Goal: Task Accomplishment & Management: Use online tool/utility

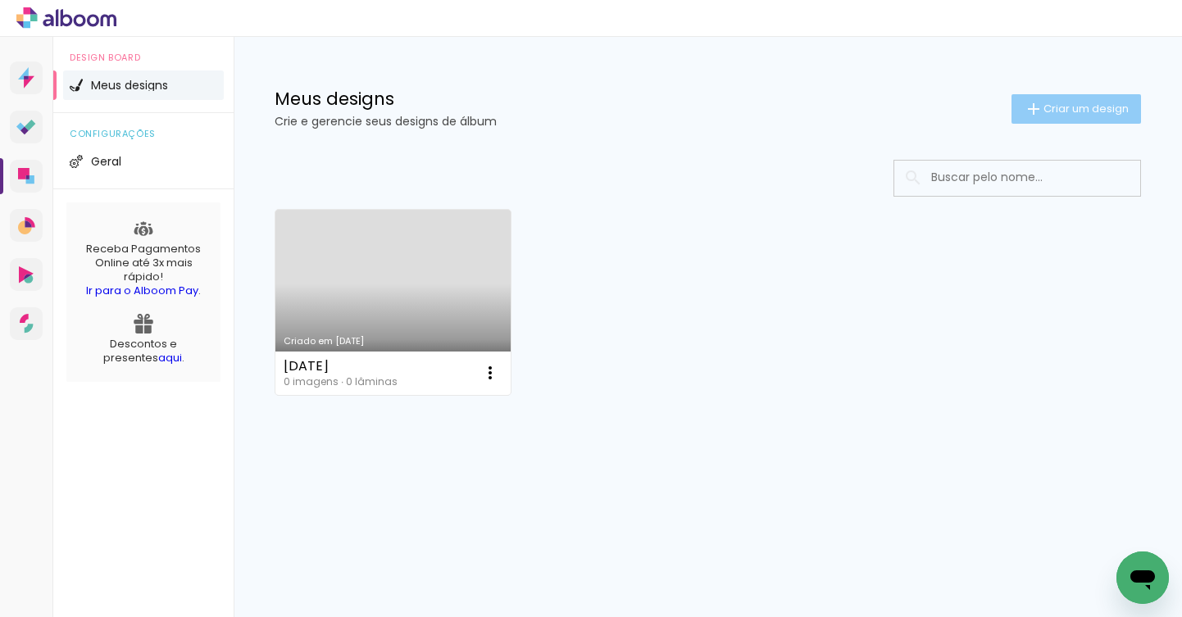
click at [1081, 105] on span "Criar um design" at bounding box center [1086, 108] width 85 height 11
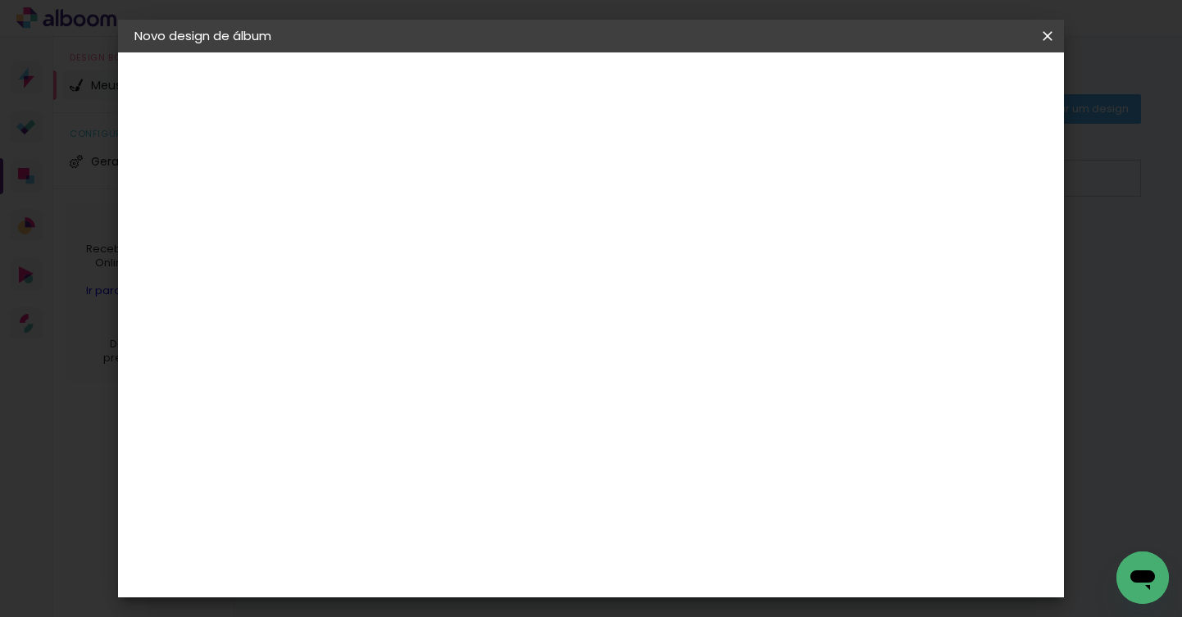
click at [403, 219] on input at bounding box center [403, 219] width 0 height 25
type input "A"
type input "Álbum Talita"
type paper-input "Álbum Talita"
click at [0, 0] on slot "Avançar" at bounding box center [0, 0] width 0 height 0
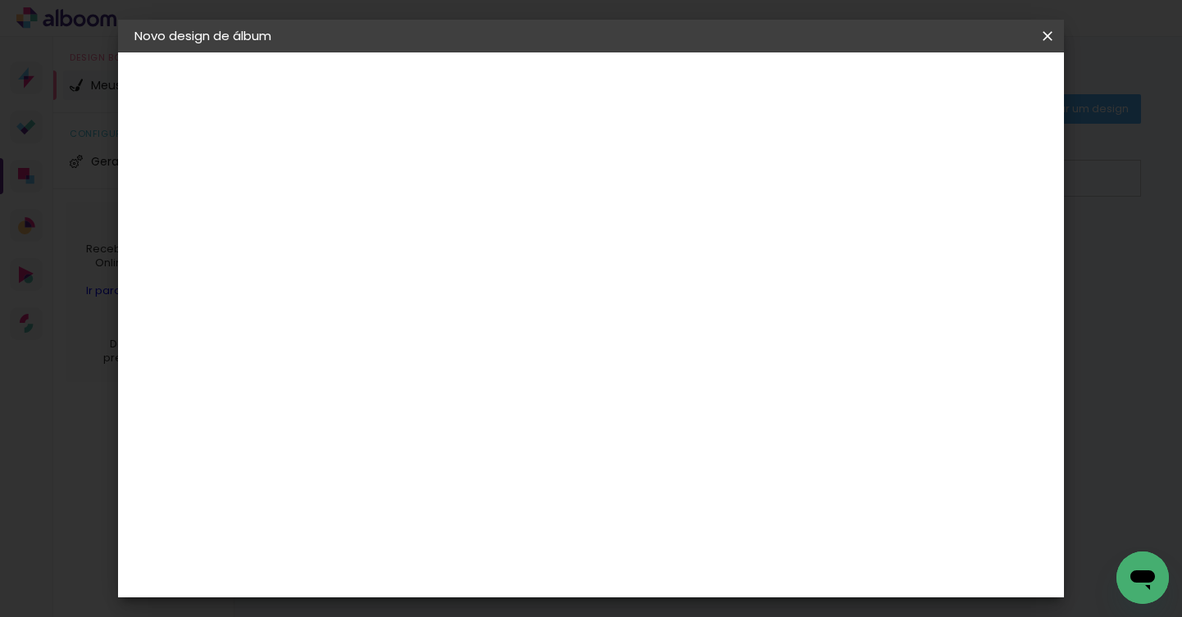
click at [527, 308] on input at bounding box center [445, 312] width 166 height 21
type input "alfa"
type paper-input "alfa"
click at [446, 367] on div "AlfaFotoBook" at bounding box center [435, 370] width 87 height 13
click at [0, 0] on slot "Tamanho Livre" at bounding box center [0, 0] width 0 height 0
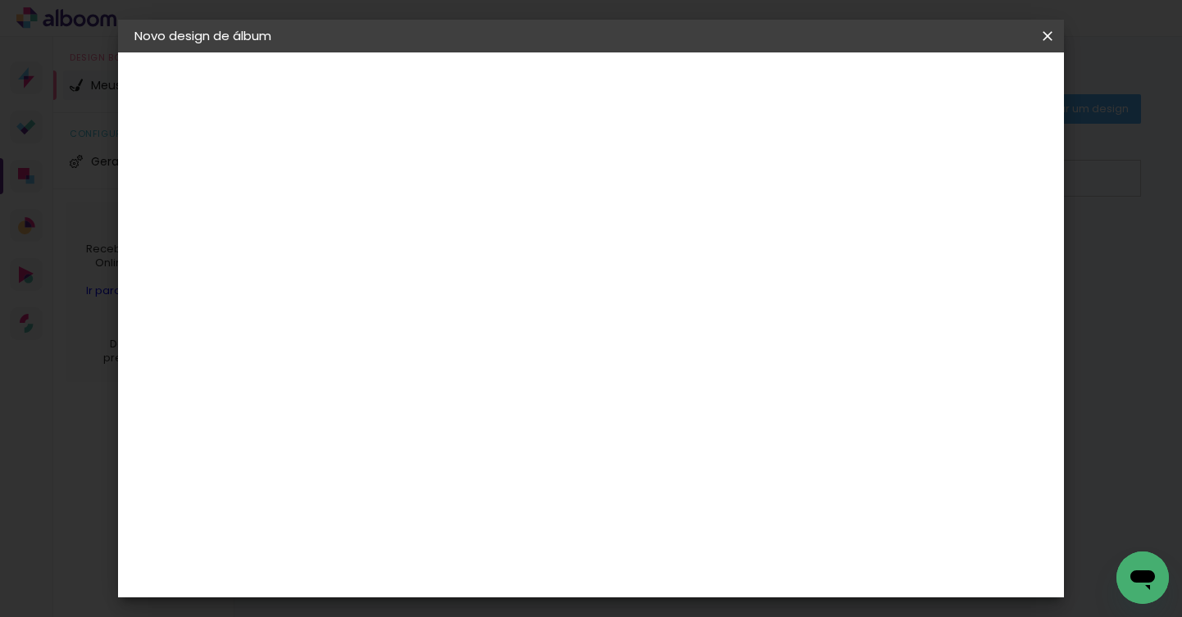
click at [548, 244] on iron-icon at bounding box center [538, 249] width 20 height 20
click at [0, 0] on slot "Tamanho Livre" at bounding box center [0, 0] width 0 height 0
click at [0, 0] on slot "Avançar" at bounding box center [0, 0] width 0 height 0
click at [561, 254] on span "30" at bounding box center [553, 256] width 27 height 25
drag, startPoint x: 563, startPoint y: 255, endPoint x: 514, endPoint y: 255, distance: 48.4
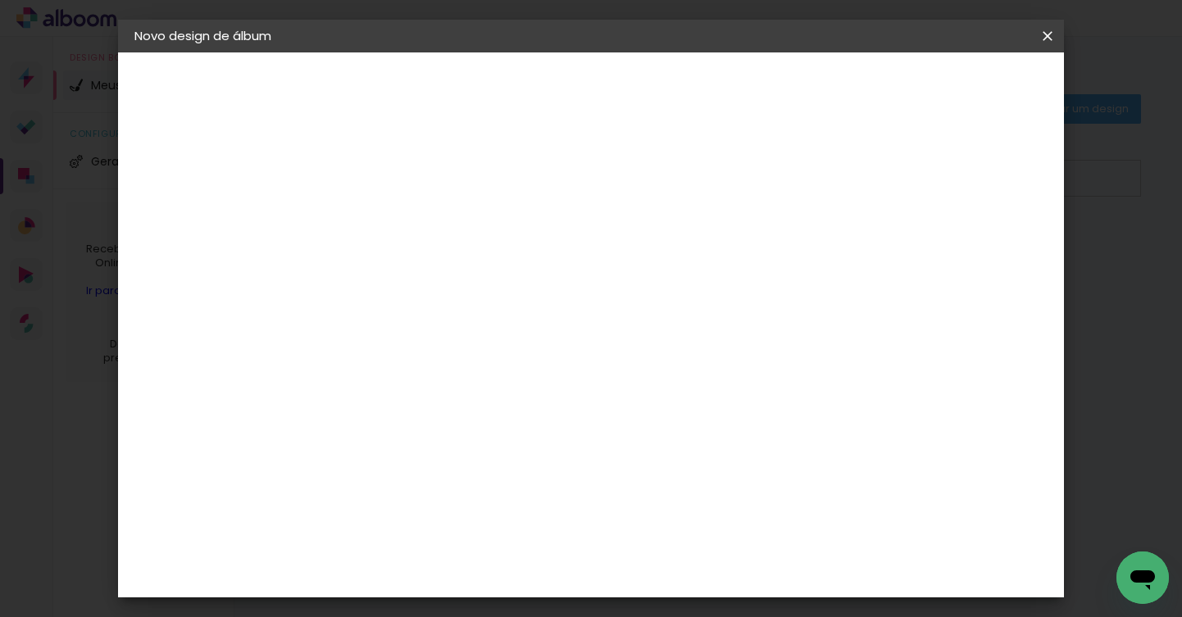
click at [514, 255] on div "30 cm" at bounding box center [564, 256] width 268 height 41
click at [783, 181] on div "mm Mostrar sangria" at bounding box center [664, 129] width 667 height 155
click at [858, 96] on paper-button "Voltar" at bounding box center [824, 87] width 66 height 28
click at [548, 248] on iron-icon at bounding box center [538, 249] width 20 height 20
click at [666, 88] on paper-button "Avançar" at bounding box center [625, 87] width 80 height 28
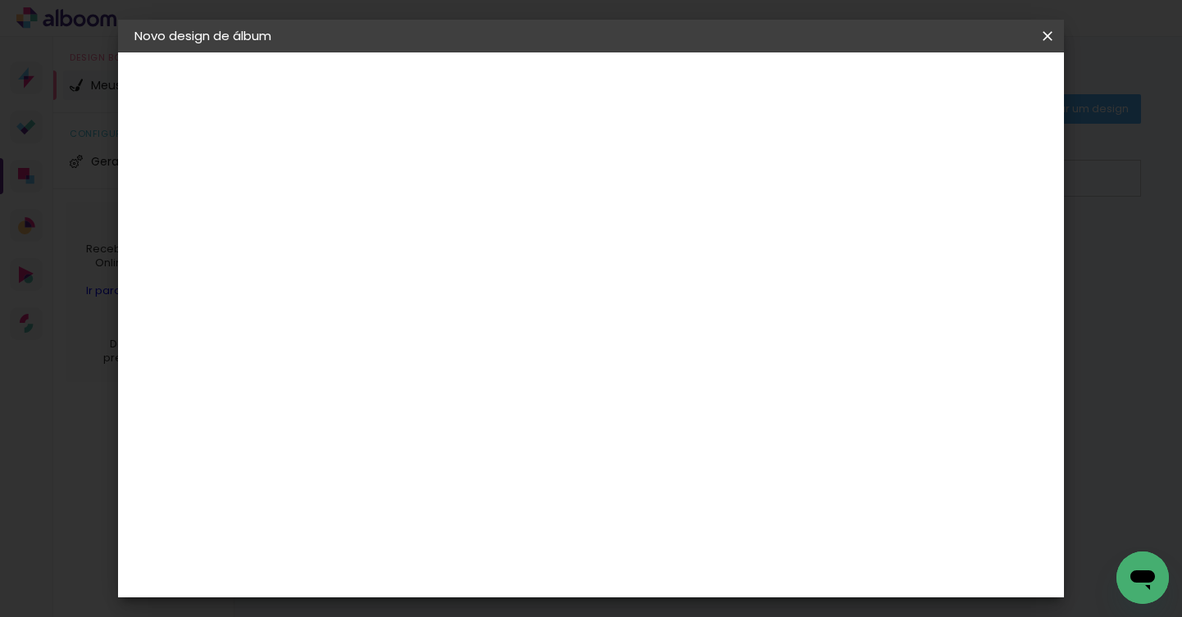
click at [607, 261] on div "30 cm" at bounding box center [564, 256] width 268 height 41
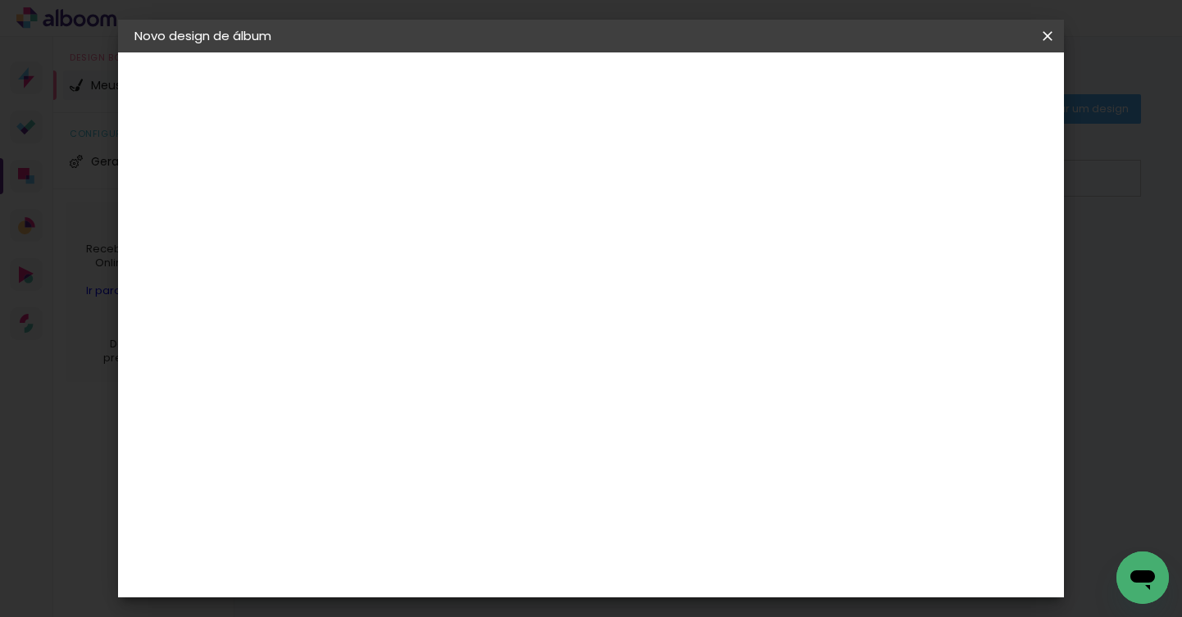
click at [695, 473] on input "60" at bounding box center [687, 475] width 43 height 25
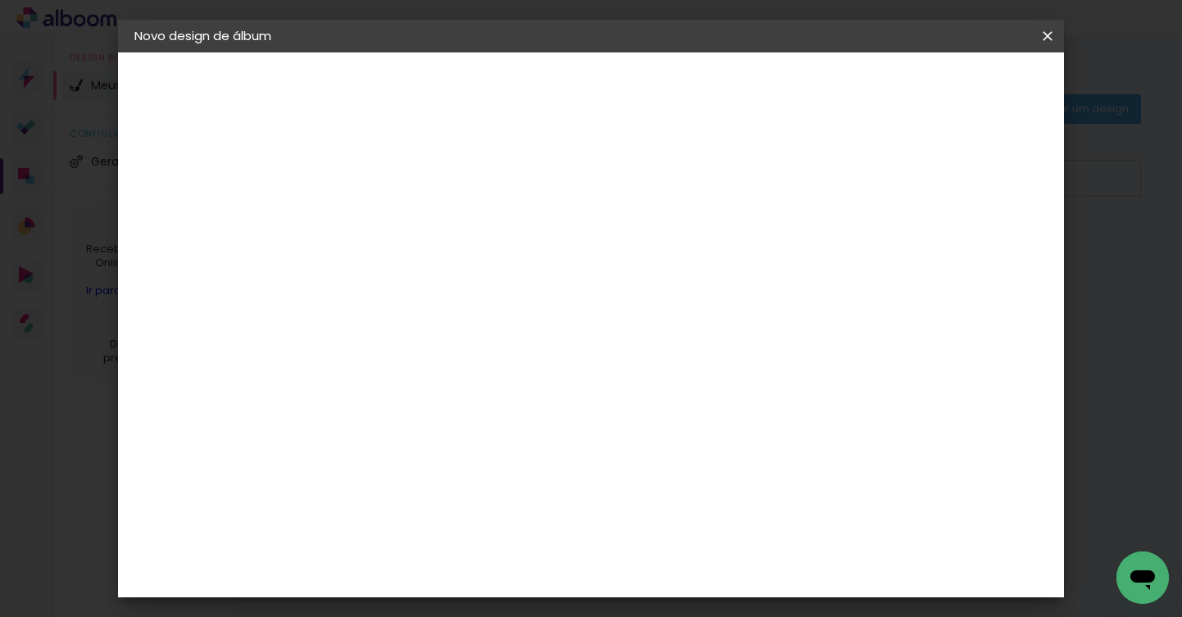
type input "2"
type input "40"
type paper-input "40"
click at [400, 481] on input "30" at bounding box center [387, 479] width 43 height 25
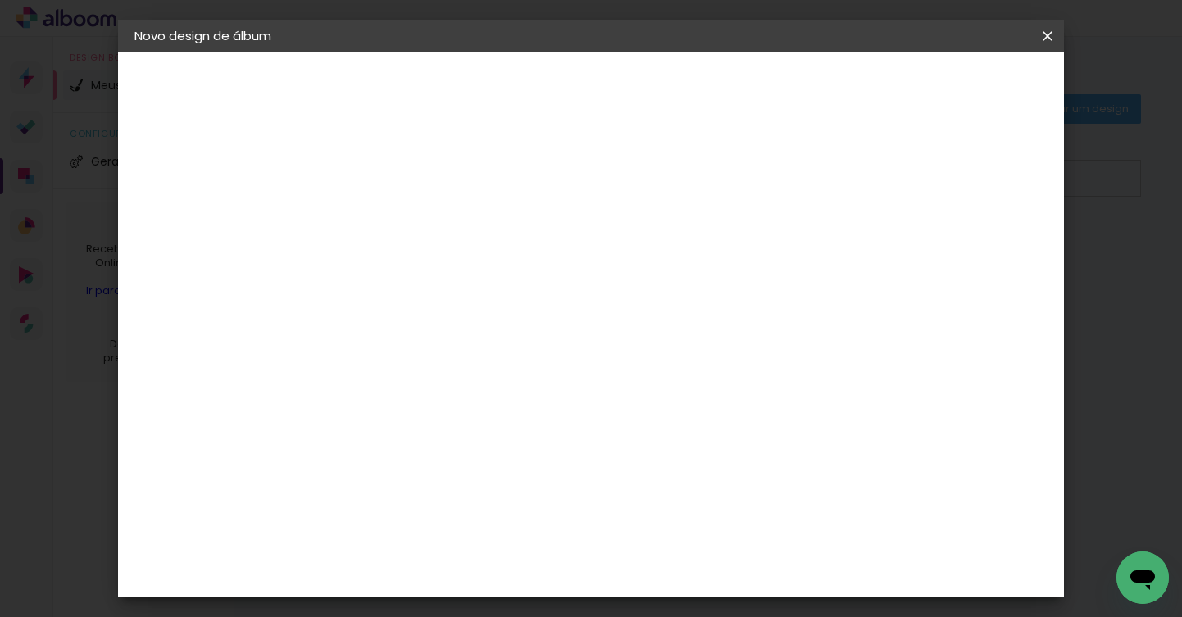
drag, startPoint x: 383, startPoint y: 476, endPoint x: 465, endPoint y: 476, distance: 82.0
click at [465, 52] on div "mm Mostrar sangria 20 cm cm cm mm A maioria das encadernadoras sugere 5mm de sa…" at bounding box center [628, 52] width 595 height 0
type input "20"
type paper-input "20"
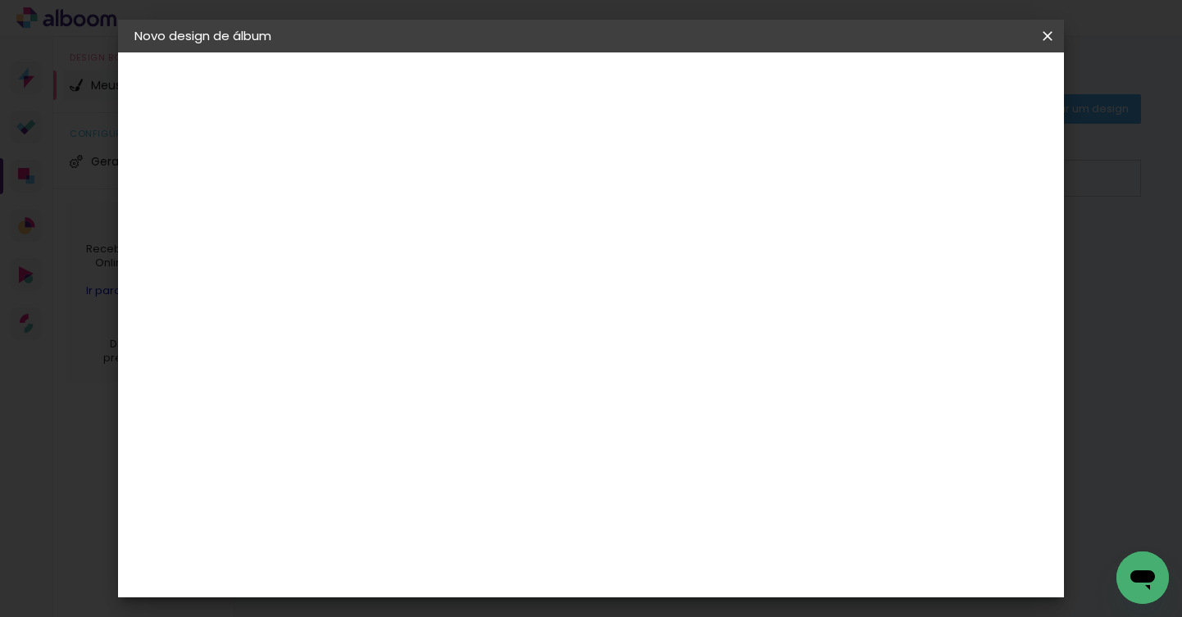
click at [677, 174] on div "20 cm cm cm mm A maioria das encadernadoras sugere 5mm de sangria." at bounding box center [664, 108] width 667 height 131
click at [682, 364] on quentale-layouter at bounding box center [664, 360] width 535 height 267
drag, startPoint x: 399, startPoint y: 443, endPoint x: 399, endPoint y: 238, distance: 205.0
click at [399, 237] on div "20 cm cm cm mm A maioria das encadernadoras sugere 5mm de sangria." at bounding box center [664, 194] width 667 height 131
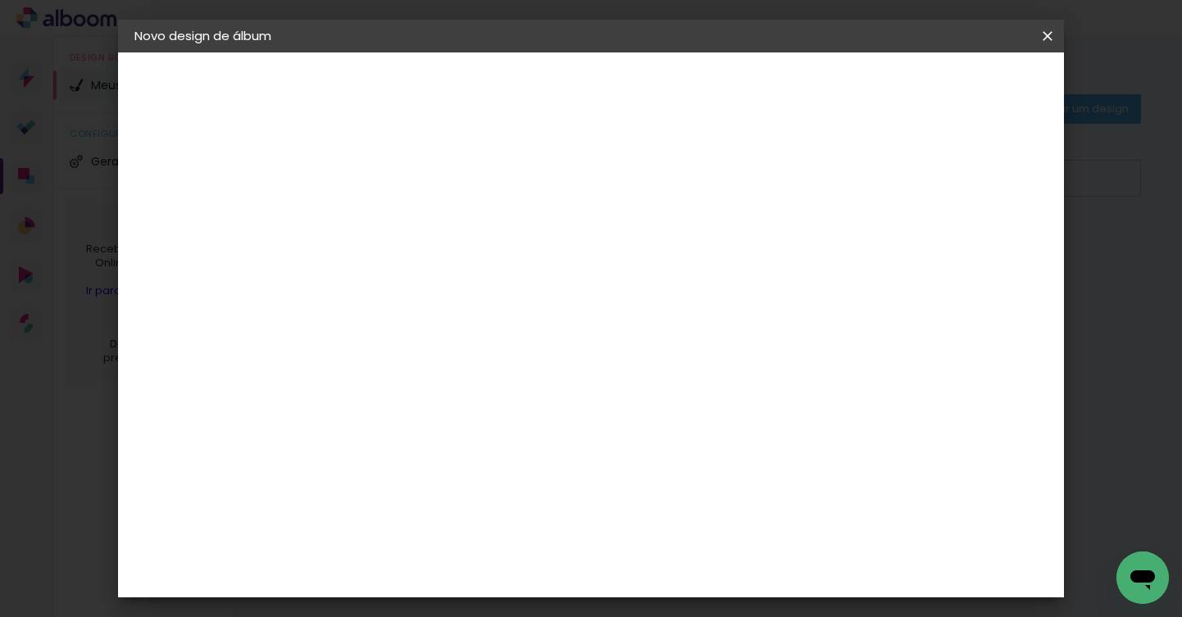
click at [399, 253] on div "20 cm cm cm mm A maioria das encadernadoras sugere 5mm de sangria." at bounding box center [664, 194] width 667 height 131
click at [858, 88] on paper-button "Voltar" at bounding box center [824, 87] width 66 height 28
click at [0, 0] on slot "Tamanho Livre" at bounding box center [0, 0] width 0 height 0
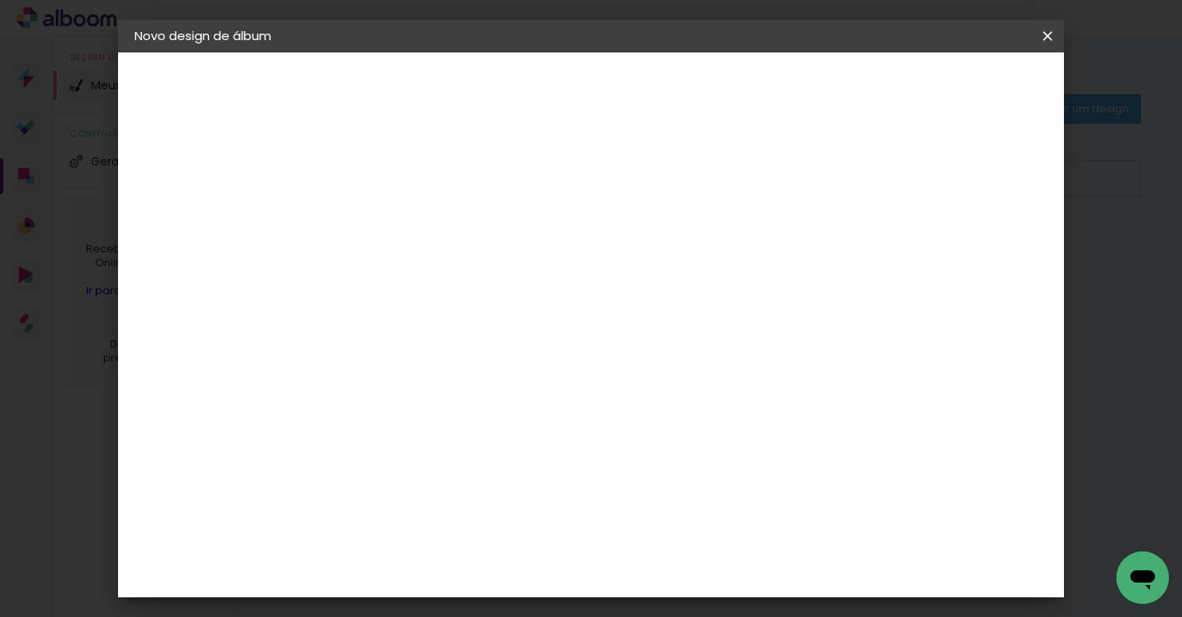
click at [0, 0] on slot "Tamanho Livre" at bounding box center [0, 0] width 0 height 0
click at [500, 281] on paper-input-container "alfa" at bounding box center [428, 262] width 144 height 37
click at [479, 371] on div "AlfaFotoBook" at bounding box center [435, 370] width 87 height 13
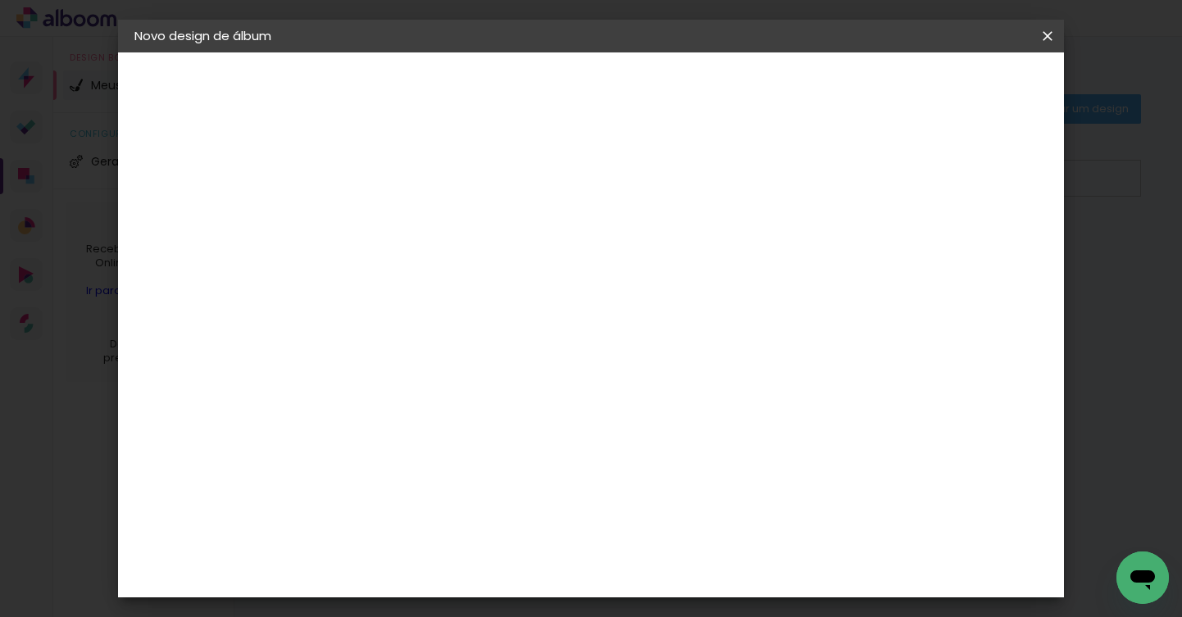
click at [0, 0] on slot "Tamanho Livre" at bounding box center [0, 0] width 0 height 0
click at [500, 379] on paper-item "AlfaFotoBook" at bounding box center [428, 371] width 144 height 36
click at [0, 0] on slot "Avançar" at bounding box center [0, 0] width 0 height 0
click at [574, 531] on span "20 × 20 cm" at bounding box center [543, 552] width 61 height 43
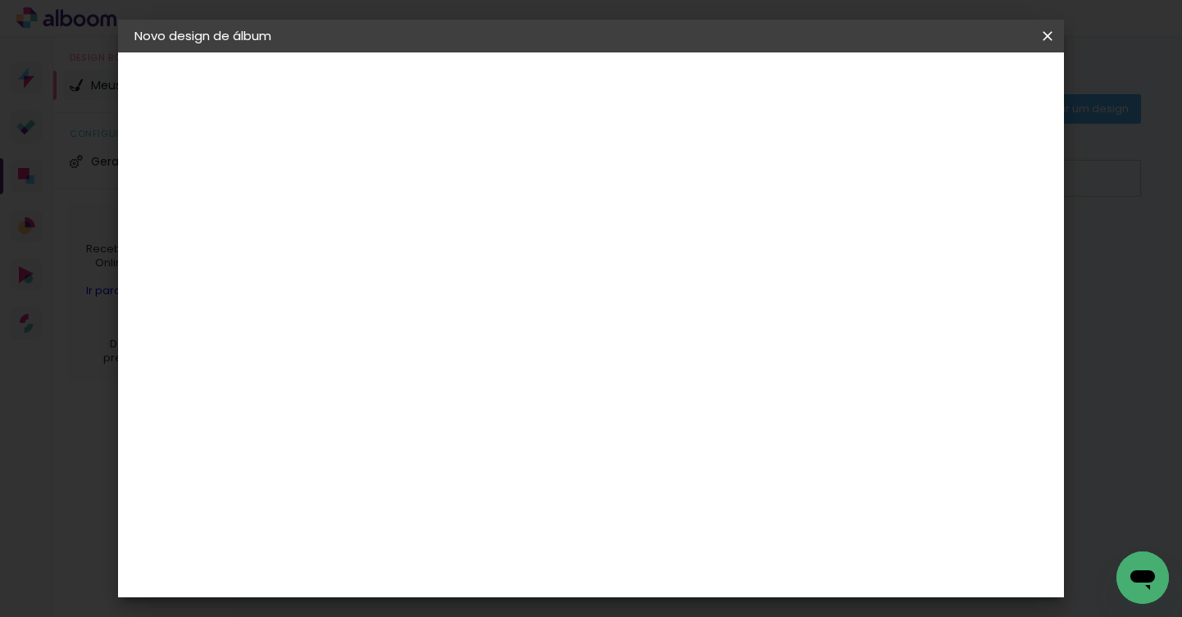
click at [0, 0] on slot "Avançar" at bounding box center [0, 0] width 0 height 0
click at [882, 90] on span "Iniciar design" at bounding box center [844, 86] width 75 height 11
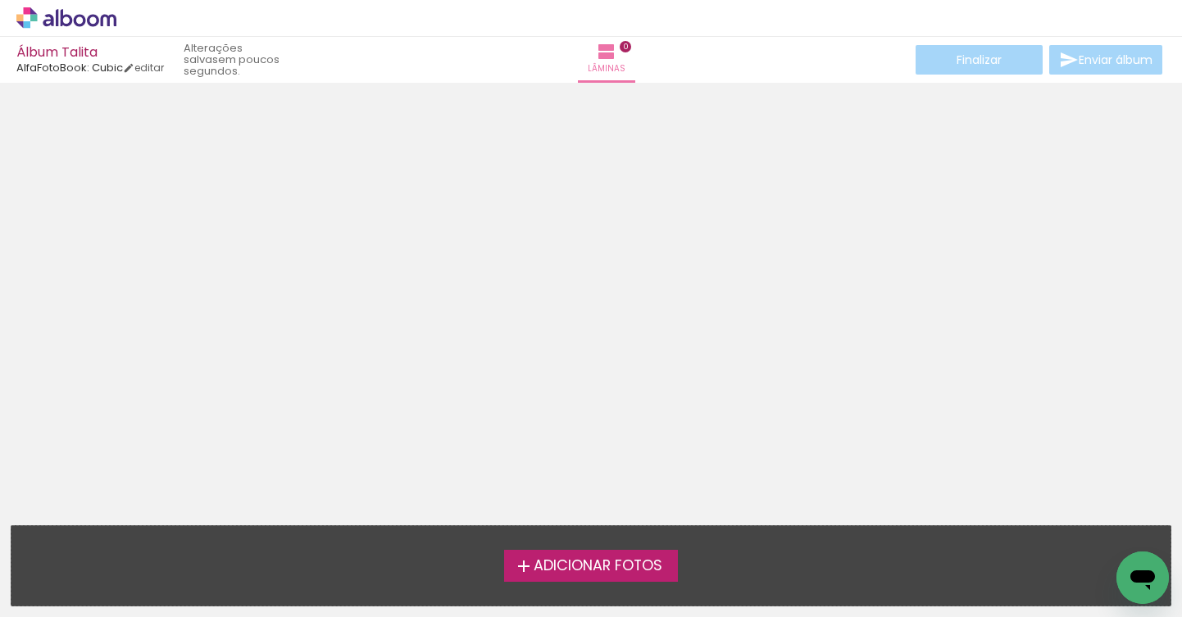
click at [523, 561] on iron-icon at bounding box center [524, 567] width 20 height 20
click at [0, 0] on input "file" at bounding box center [0, 0] width 0 height 0
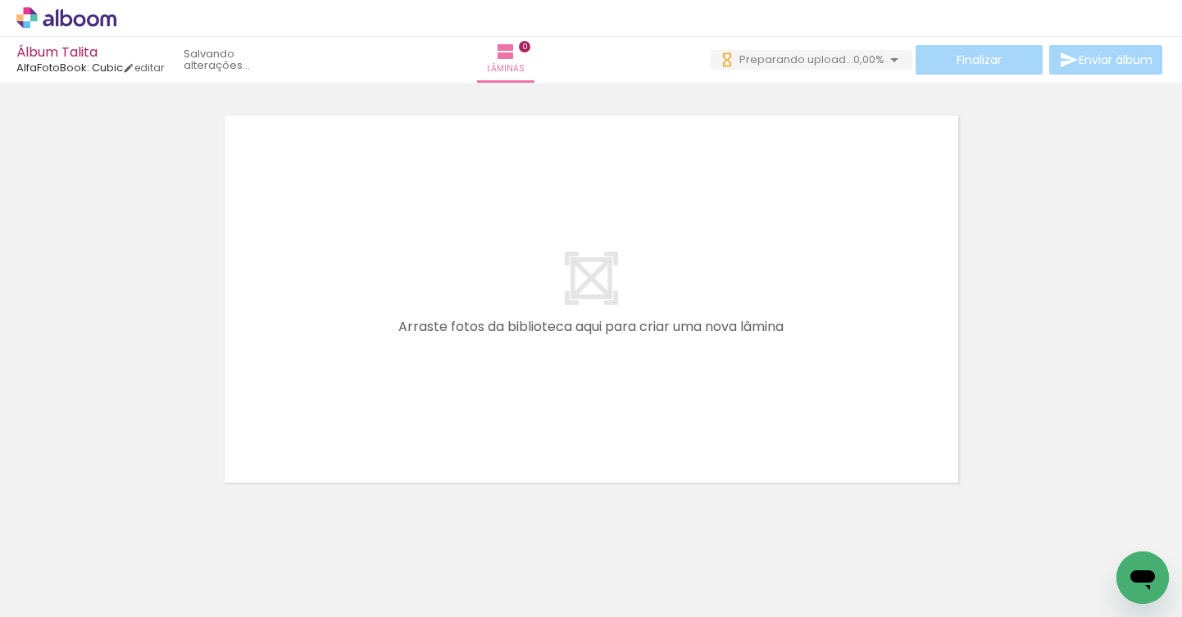
click at [311, 573] on div at bounding box center [348, 562] width 74 height 49
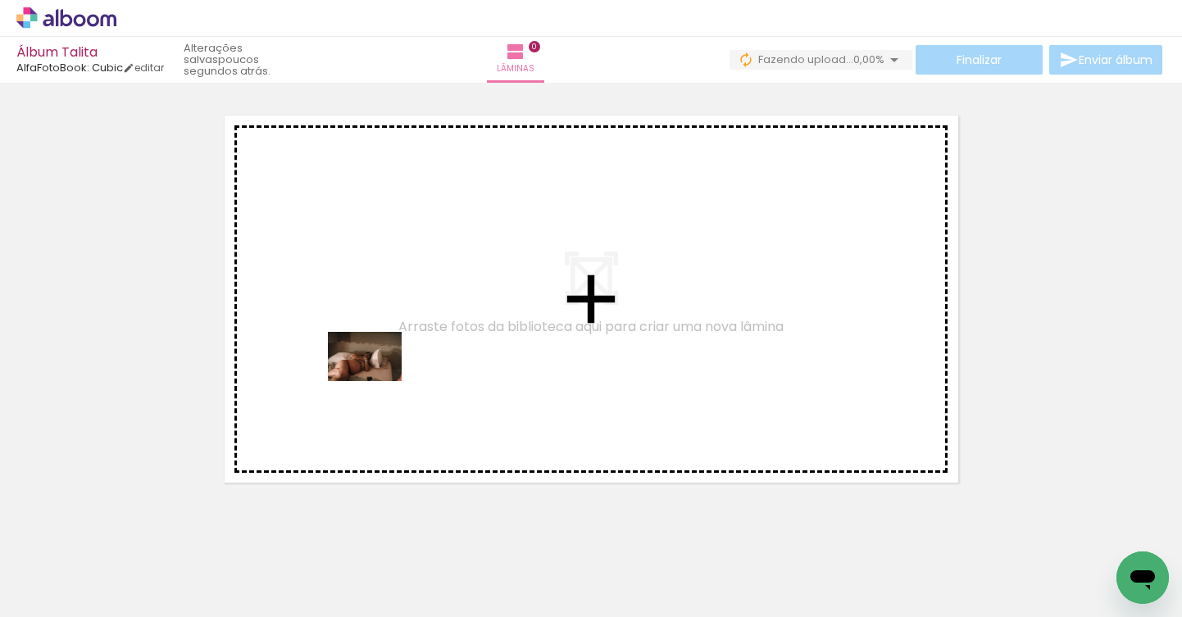
drag, startPoint x: 200, startPoint y: 569, endPoint x: 392, endPoint y: 371, distance: 275.5
click at [396, 367] on quentale-workspace at bounding box center [591, 308] width 1182 height 617
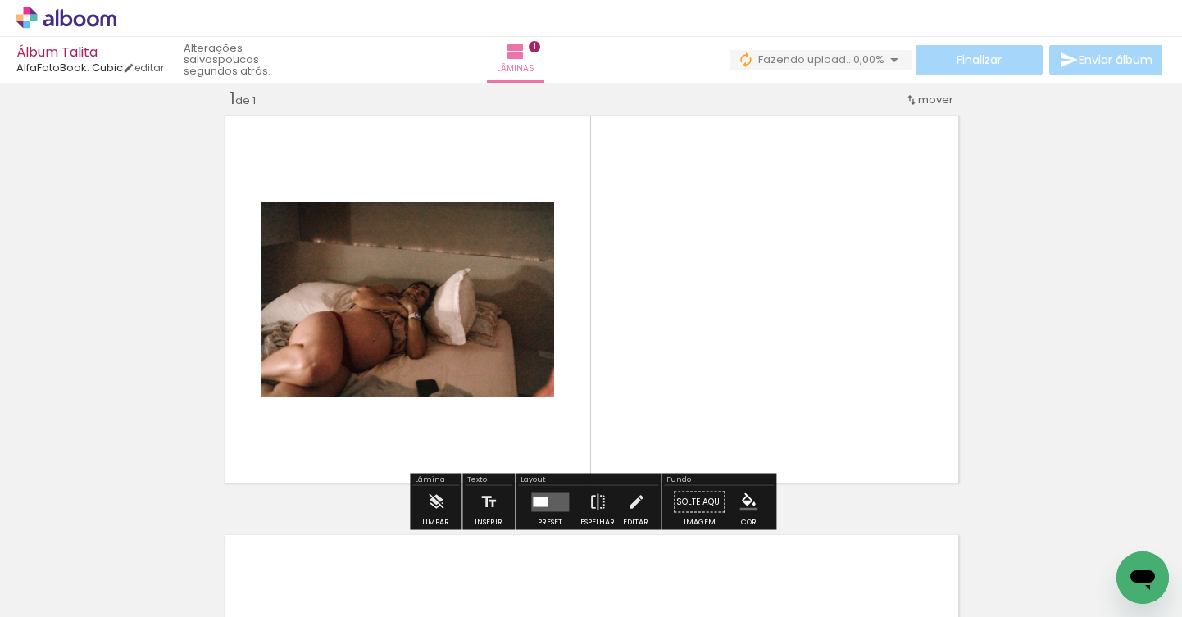
scroll to position [21, 0]
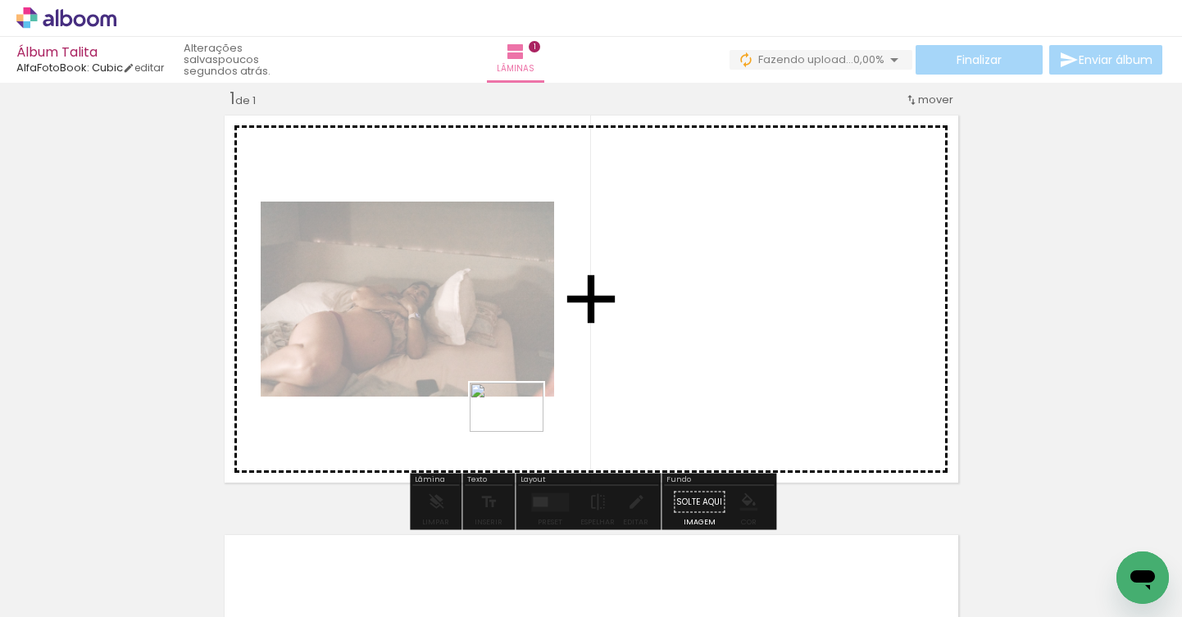
drag, startPoint x: 263, startPoint y: 585, endPoint x: 519, endPoint y: 432, distance: 297.9
click at [519, 432] on quentale-workspace at bounding box center [591, 308] width 1182 height 617
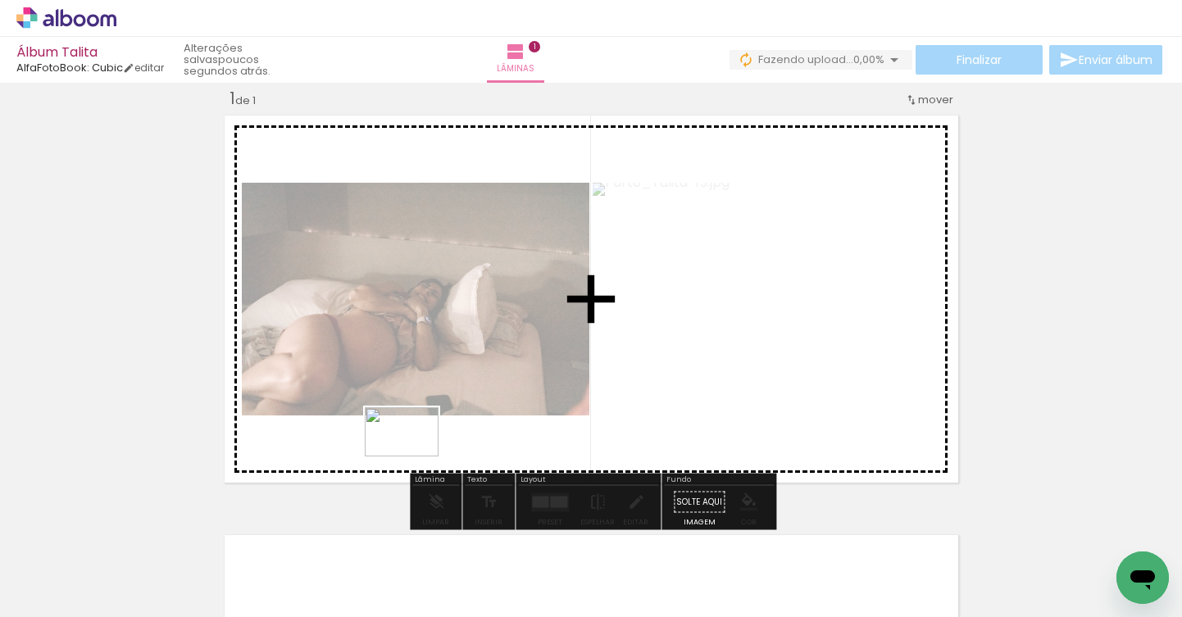
drag, startPoint x: 351, startPoint y: 572, endPoint x: 414, endPoint y: 457, distance: 131.7
click at [414, 457] on quentale-workspace at bounding box center [591, 308] width 1182 height 617
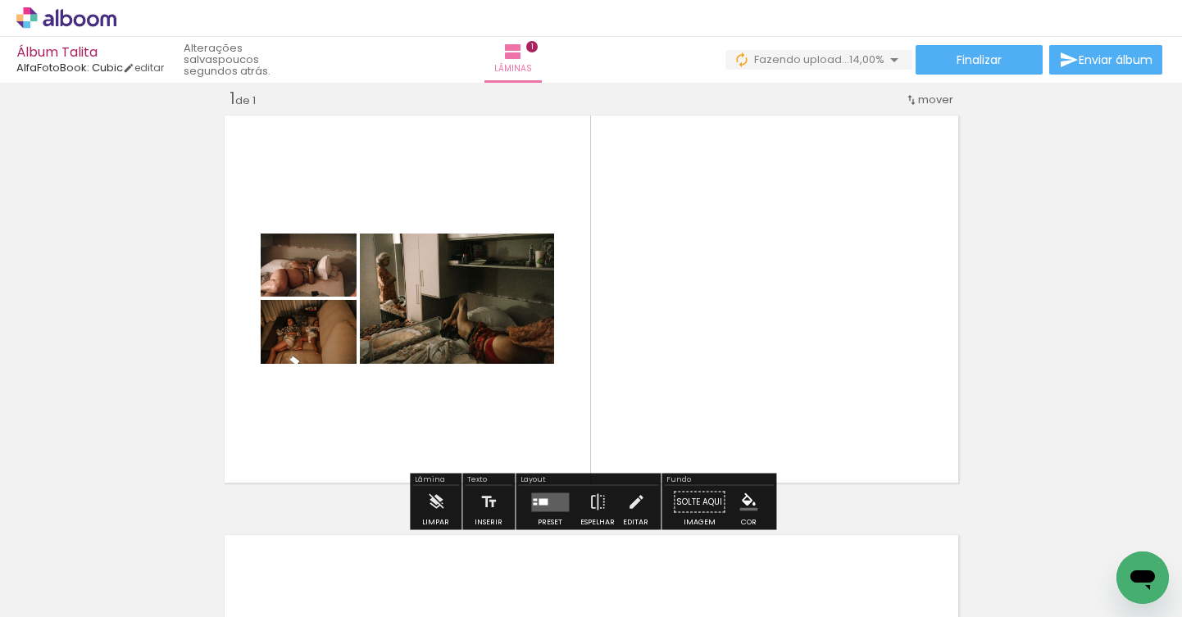
click at [88, 576] on div "Biblioteca 50 fotos Todas as fotos Não utilizadas Adicionar Fotos" at bounding box center [51, 566] width 102 height 81
click at [88, 570] on iron-icon at bounding box center [83, 568] width 13 height 13
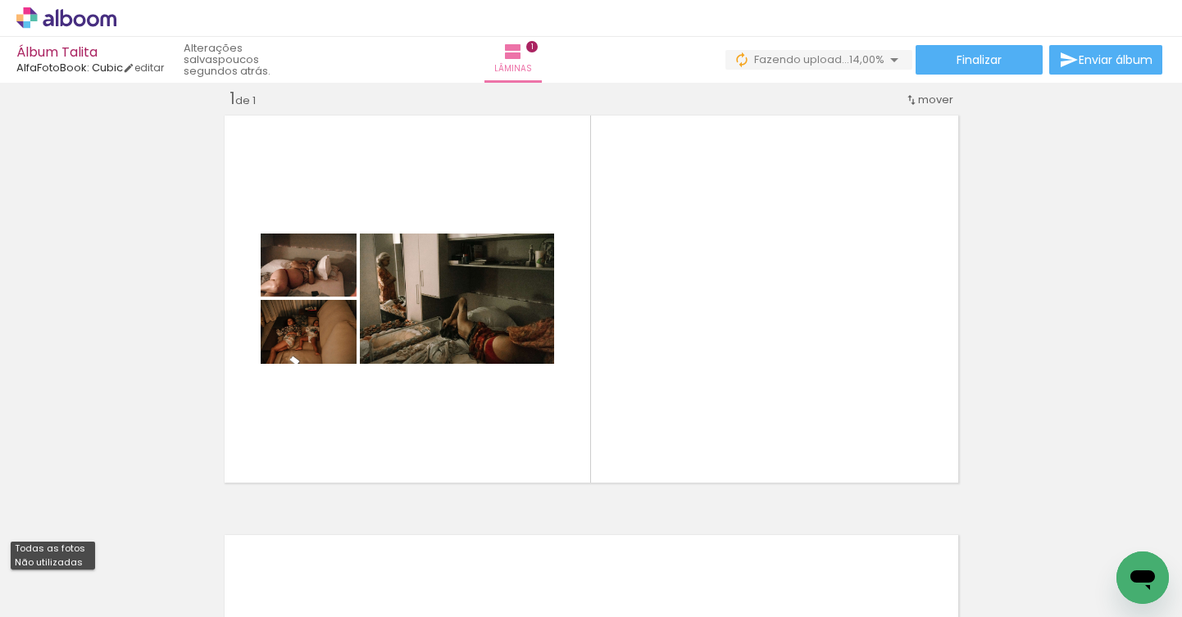
click at [86, 561] on paper-item "Não utilizadas" at bounding box center [53, 563] width 84 height 14
type input "Não utilizadas"
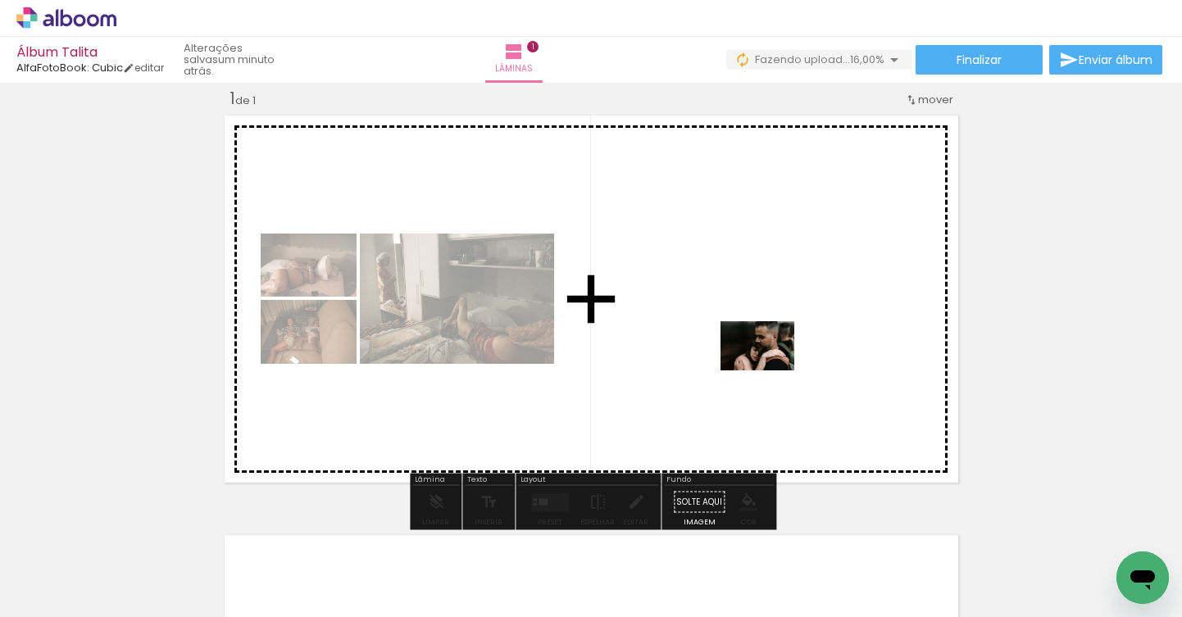
drag, startPoint x: 198, startPoint y: 585, endPoint x: 770, endPoint y: 371, distance: 611.4
click at [770, 371] on quentale-workspace at bounding box center [591, 308] width 1182 height 617
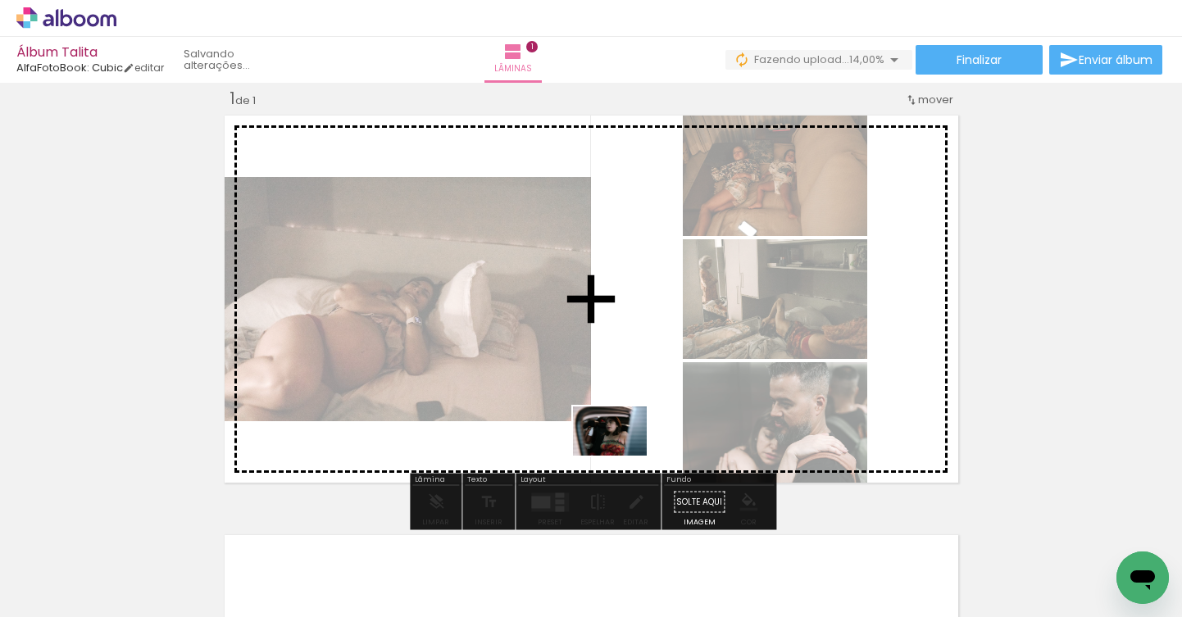
drag, startPoint x: 179, startPoint y: 573, endPoint x: 633, endPoint y: 451, distance: 470.4
click at [633, 451] on quentale-workspace at bounding box center [591, 308] width 1182 height 617
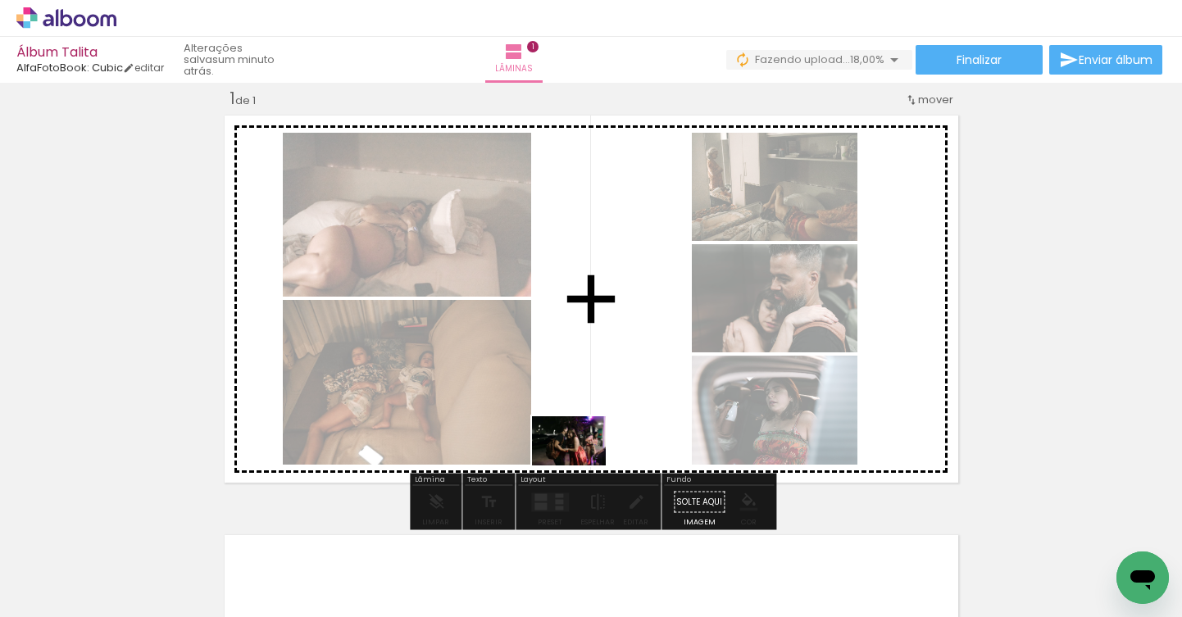
drag, startPoint x: 165, startPoint y: 576, endPoint x: 598, endPoint y: 456, distance: 449.4
click at [598, 457] on quentale-workspace at bounding box center [591, 308] width 1182 height 617
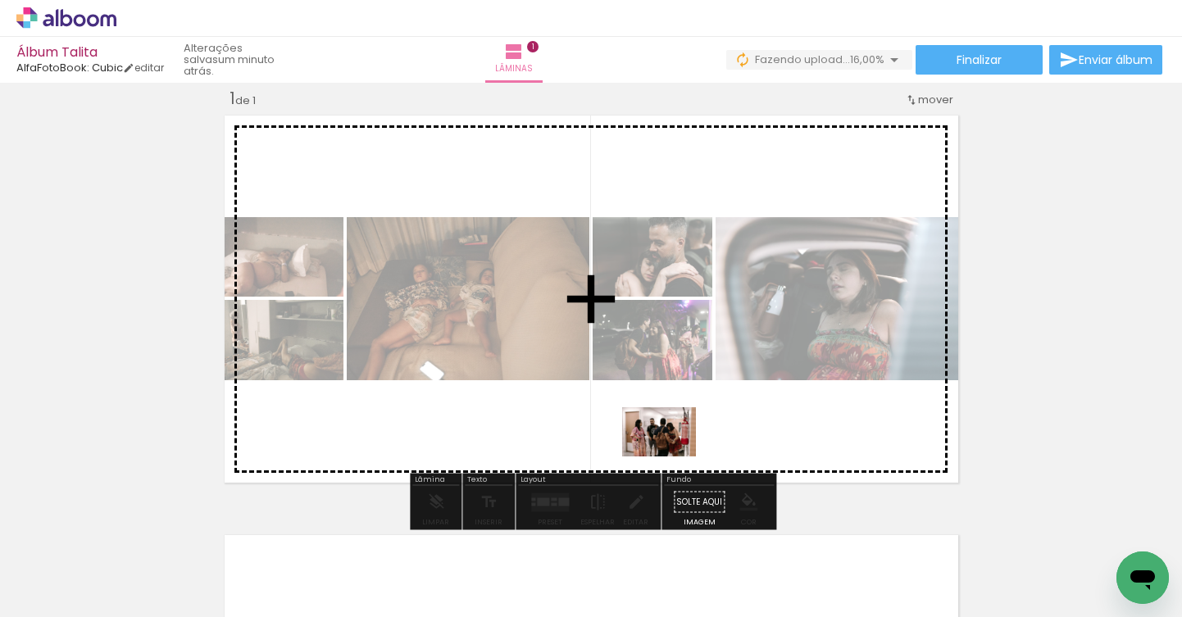
drag, startPoint x: 189, startPoint y: 579, endPoint x: 681, endPoint y: 451, distance: 508.4
click at [681, 451] on quentale-workspace at bounding box center [591, 308] width 1182 height 617
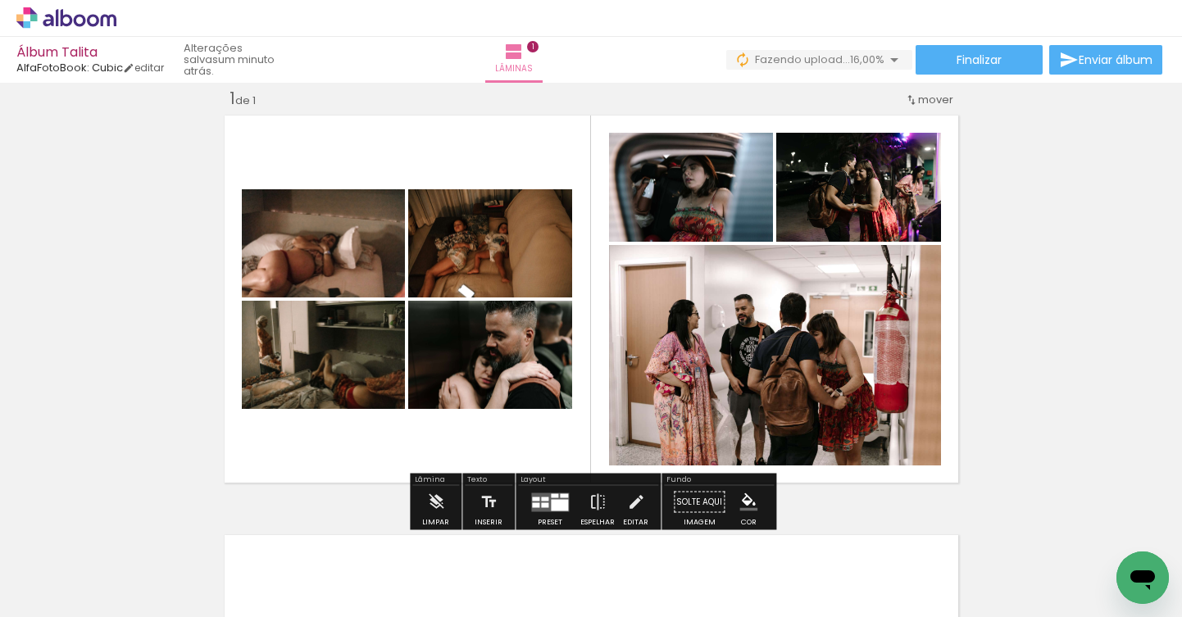
click at [523, 440] on quentale-layouter at bounding box center [591, 299] width 745 height 379
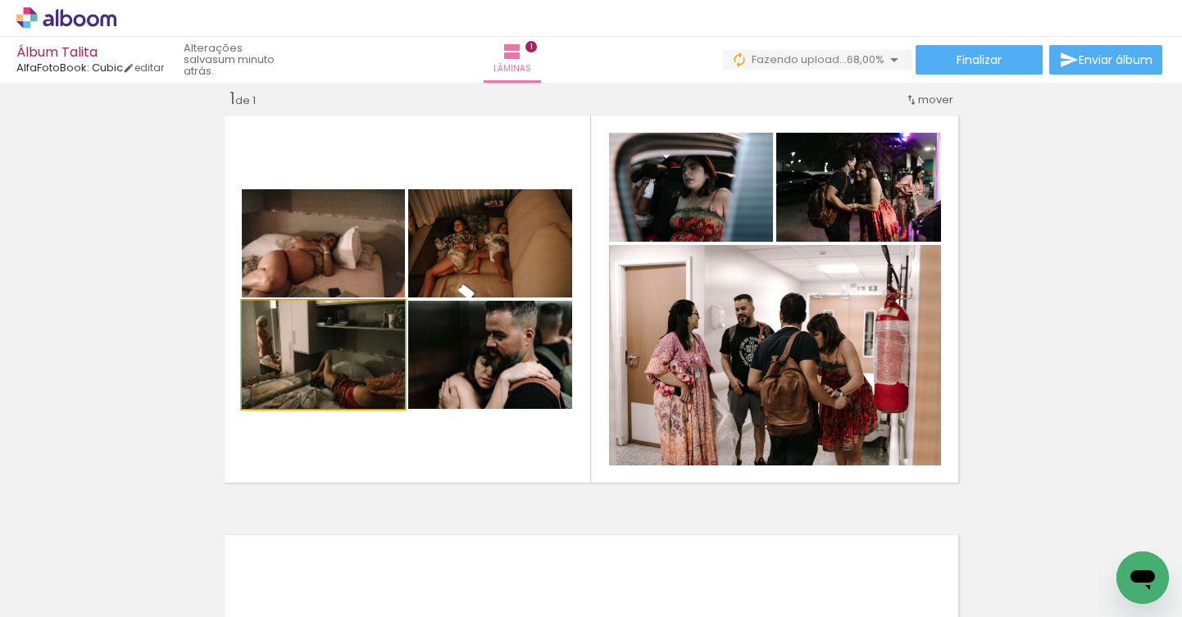
click at [343, 361] on quentale-photo at bounding box center [323, 355] width 163 height 108
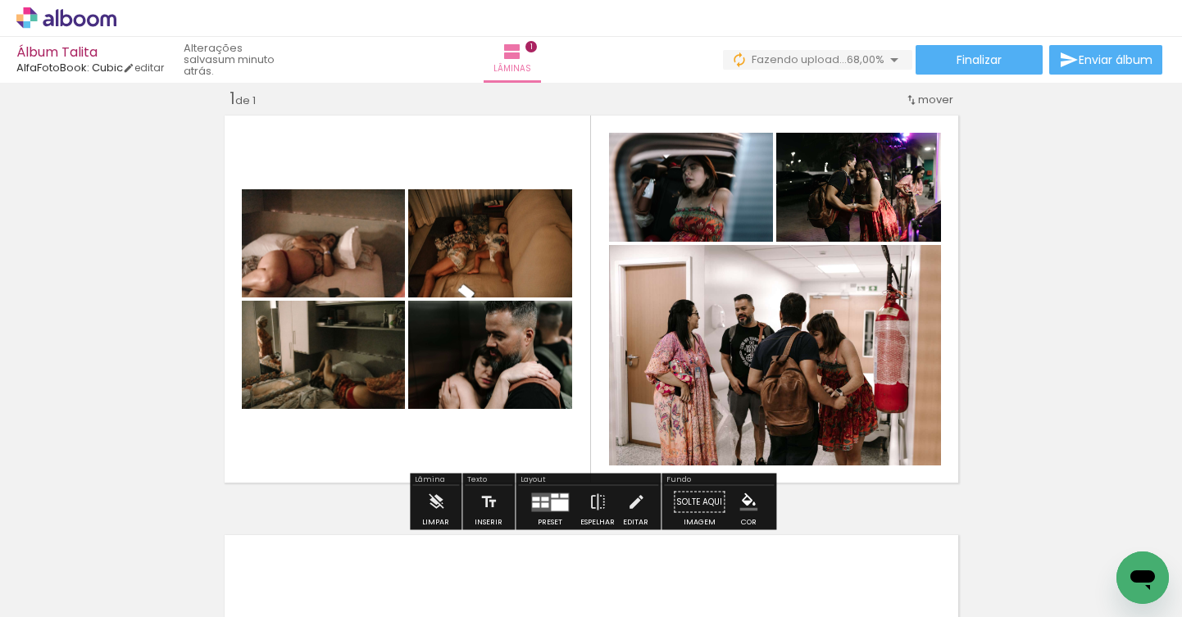
click at [1101, 264] on div "Inserir lâmina 1 de 1" at bounding box center [591, 488] width 1182 height 841
